Goal: Transaction & Acquisition: Purchase product/service

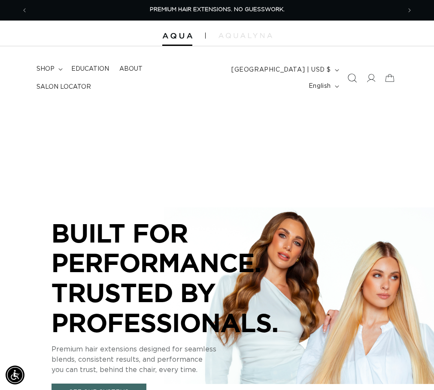
click at [348, 78] on icon "Search" at bounding box center [351, 78] width 9 height 9
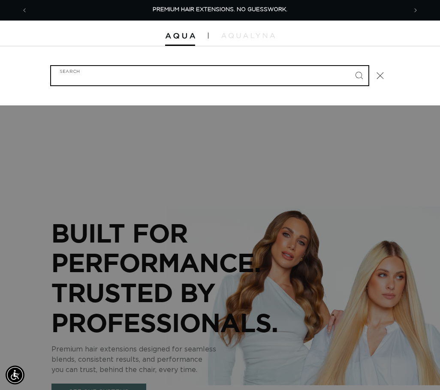
click at [199, 71] on input "Search" at bounding box center [209, 75] width 317 height 19
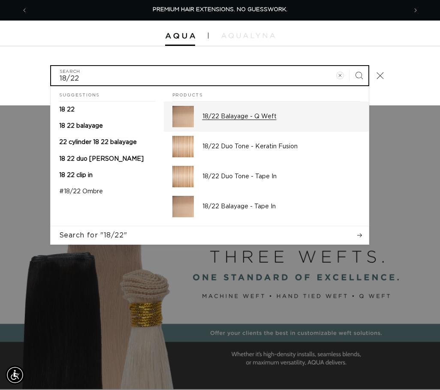
type input "18/22"
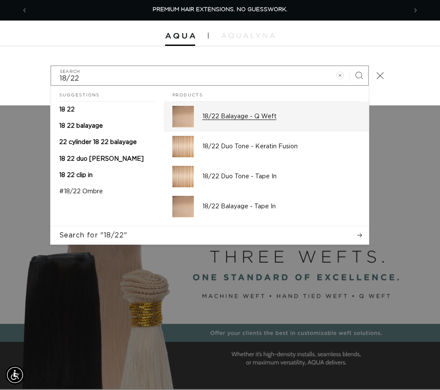
click at [209, 120] on div "18/22 Balayage - Q Weft" at bounding box center [281, 116] width 158 height 21
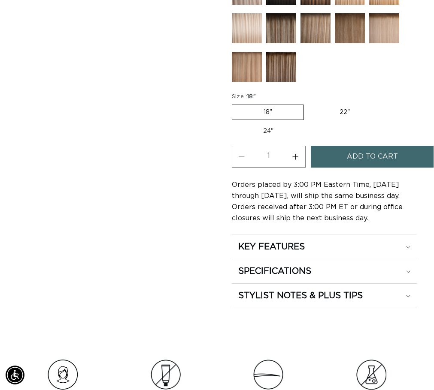
scroll to position [515, 0]
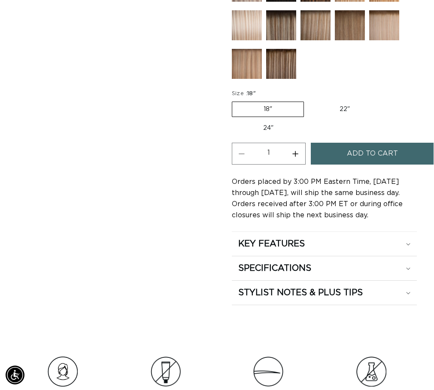
click at [271, 136] on label "24" Variant sold out or unavailable" at bounding box center [268, 128] width 73 height 15
click at [385, 100] on input "24" Variant sold out or unavailable" at bounding box center [385, 100] width 0 height 0
radio input "true"
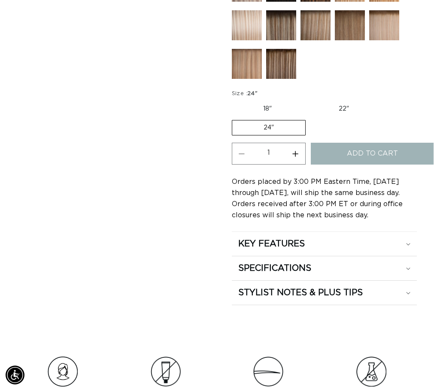
scroll to position [0, 373]
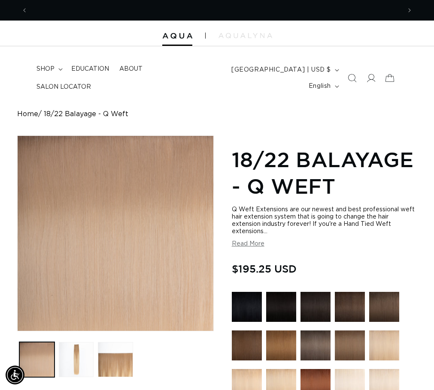
scroll to position [0, 373]
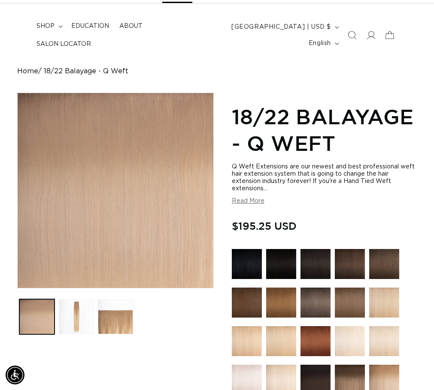
scroll to position [0, 0]
click at [235, 205] on button "Read More" at bounding box center [248, 201] width 33 height 7
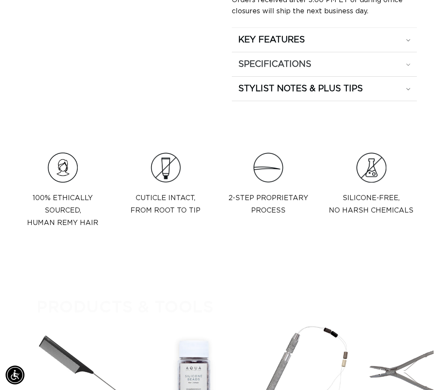
click at [316, 70] on div "SPECIFICATIONS" at bounding box center [324, 64] width 172 height 11
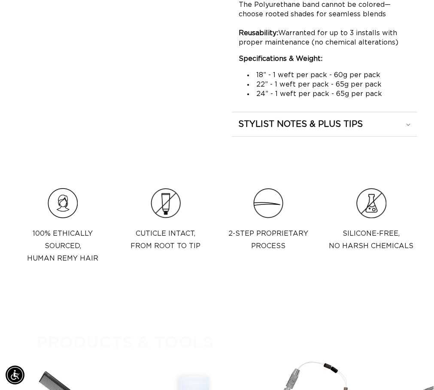
scroll to position [0, 373]
